Goal: Find specific page/section: Find specific page/section

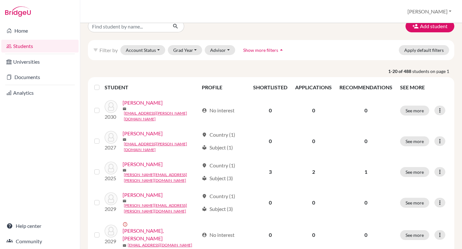
scroll to position [12, 0]
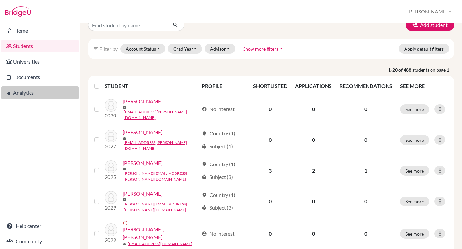
click at [26, 90] on link "Analytics" at bounding box center [39, 93] width 77 height 13
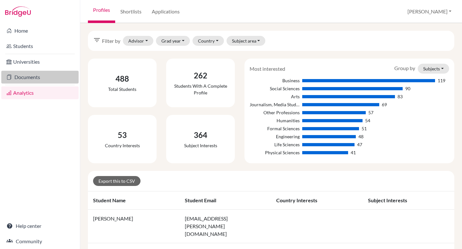
click at [19, 74] on link "Documents" at bounding box center [39, 77] width 77 height 13
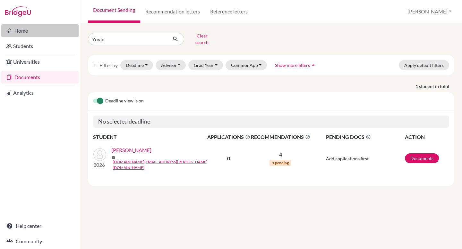
click at [25, 28] on link "Home" at bounding box center [39, 30] width 77 height 13
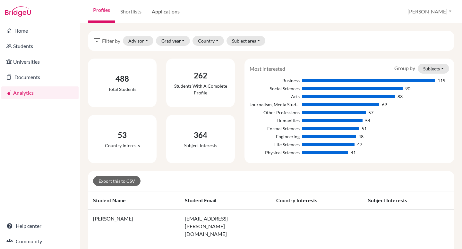
click at [161, 12] on link "Applications" at bounding box center [166, 11] width 38 height 23
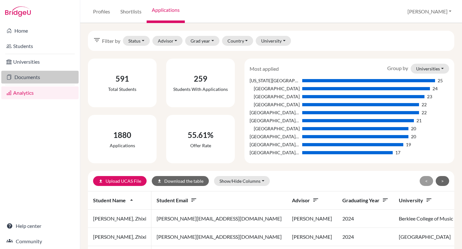
click at [35, 76] on link "Documents" at bounding box center [39, 77] width 77 height 13
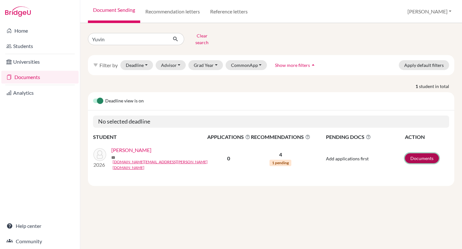
click at [418, 154] on link "Documents" at bounding box center [422, 159] width 34 height 10
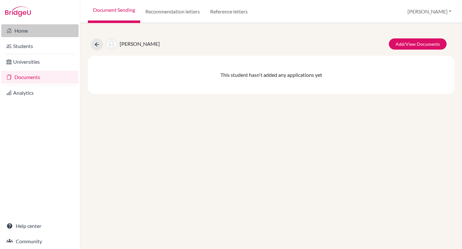
click at [41, 31] on link "Home" at bounding box center [39, 30] width 77 height 13
